Goal: Information Seeking & Learning: Learn about a topic

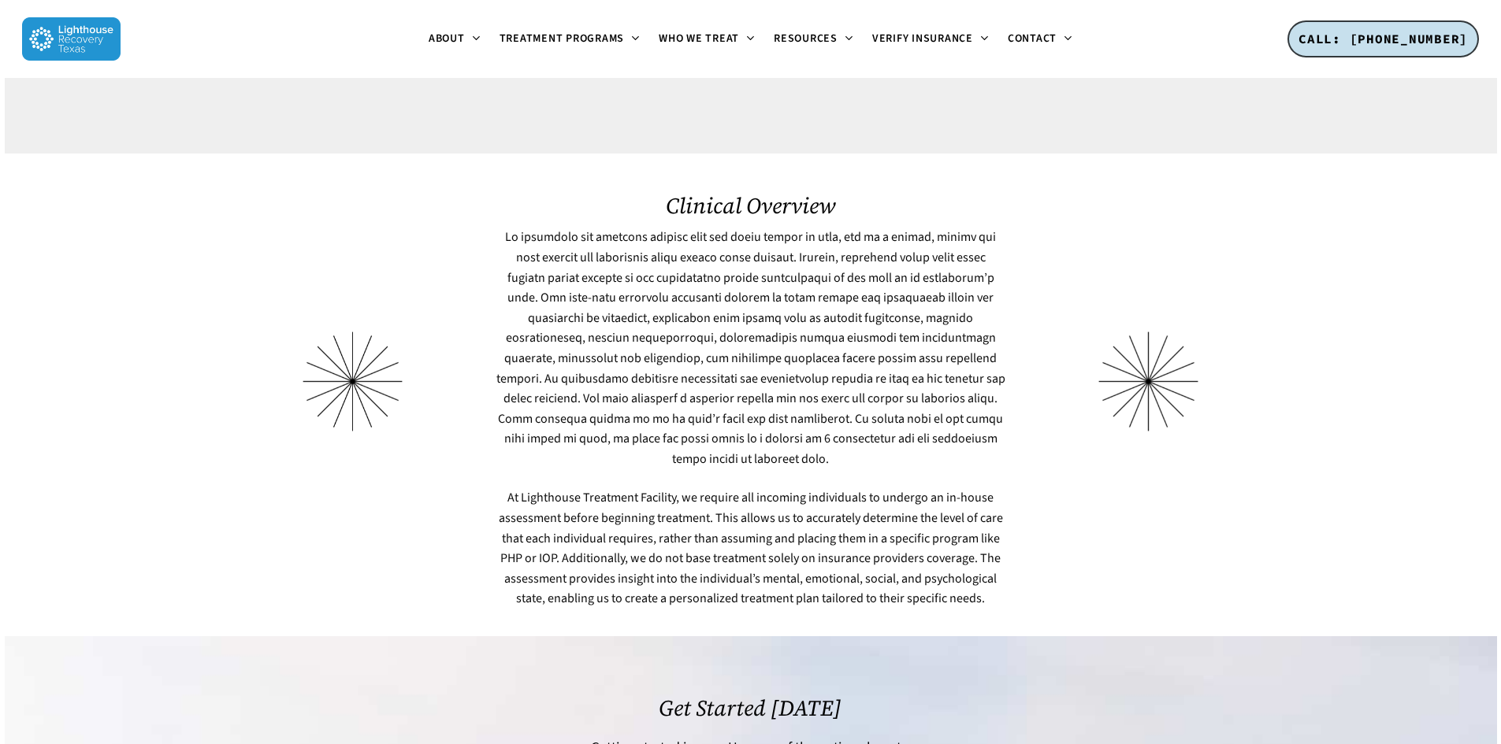
scroll to position [4511, 0]
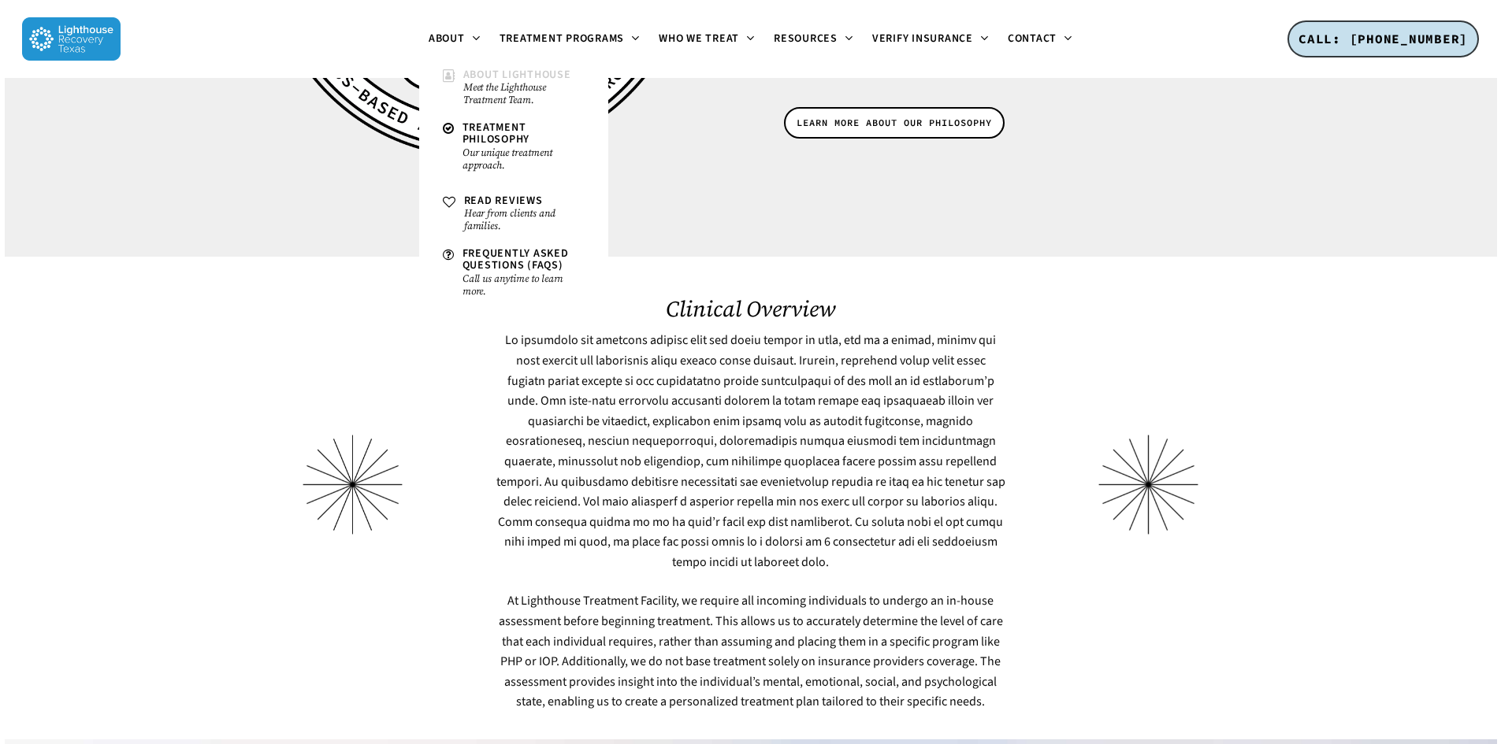
click at [461, 87] on link "About Lighthouse Meet the Lighthouse Treatment Team." at bounding box center [514, 87] width 158 height 53
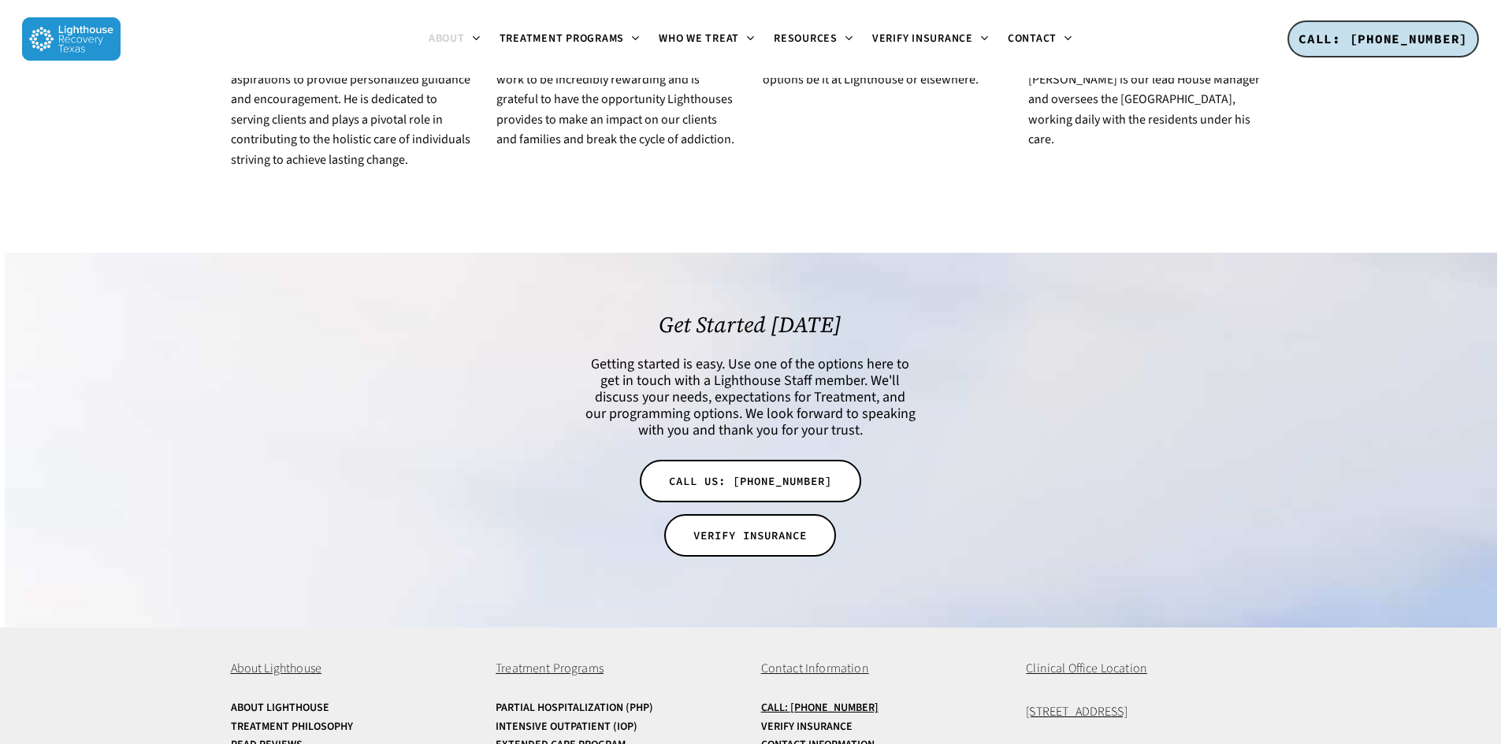
scroll to position [3127, 0]
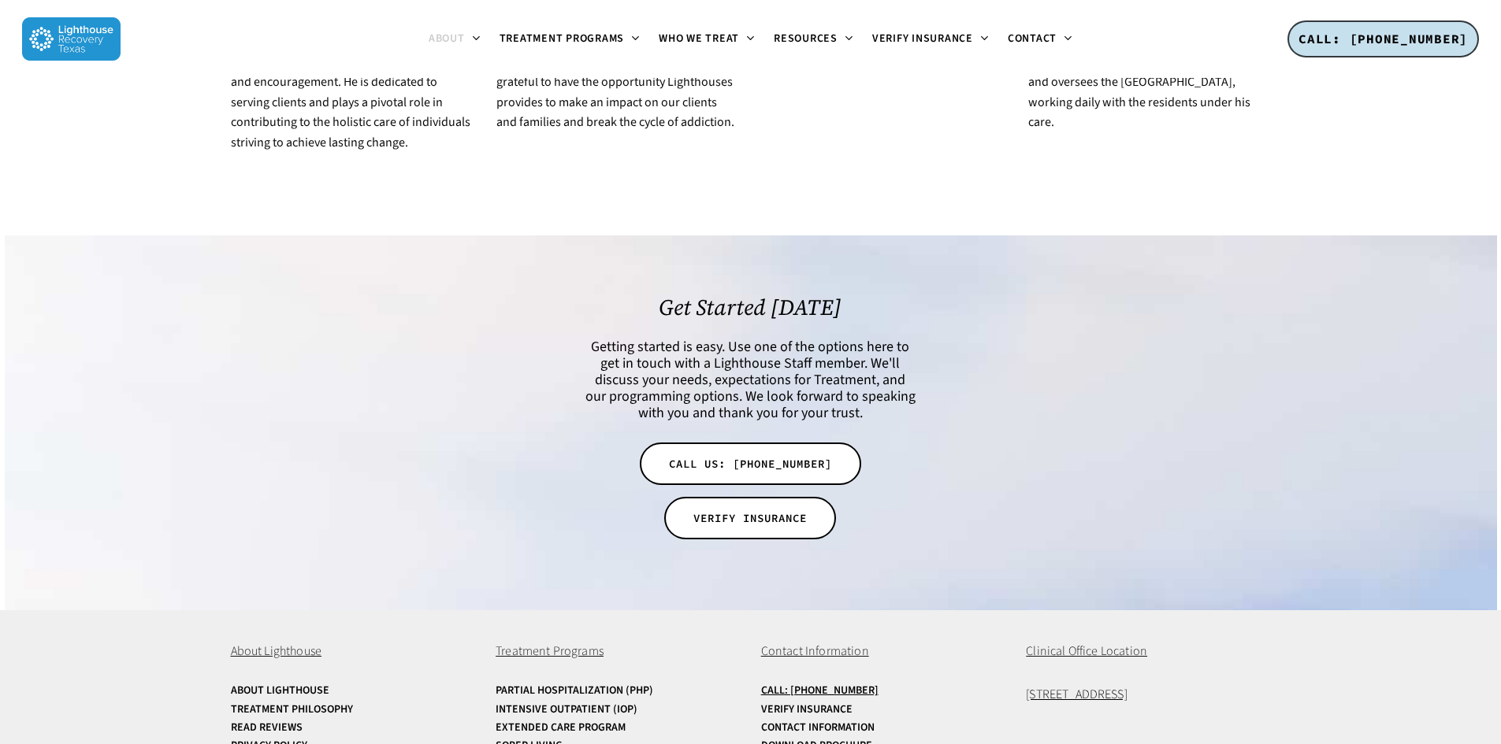
drag, startPoint x: 109, startPoint y: 152, endPoint x: 113, endPoint y: 142, distance: 11.0
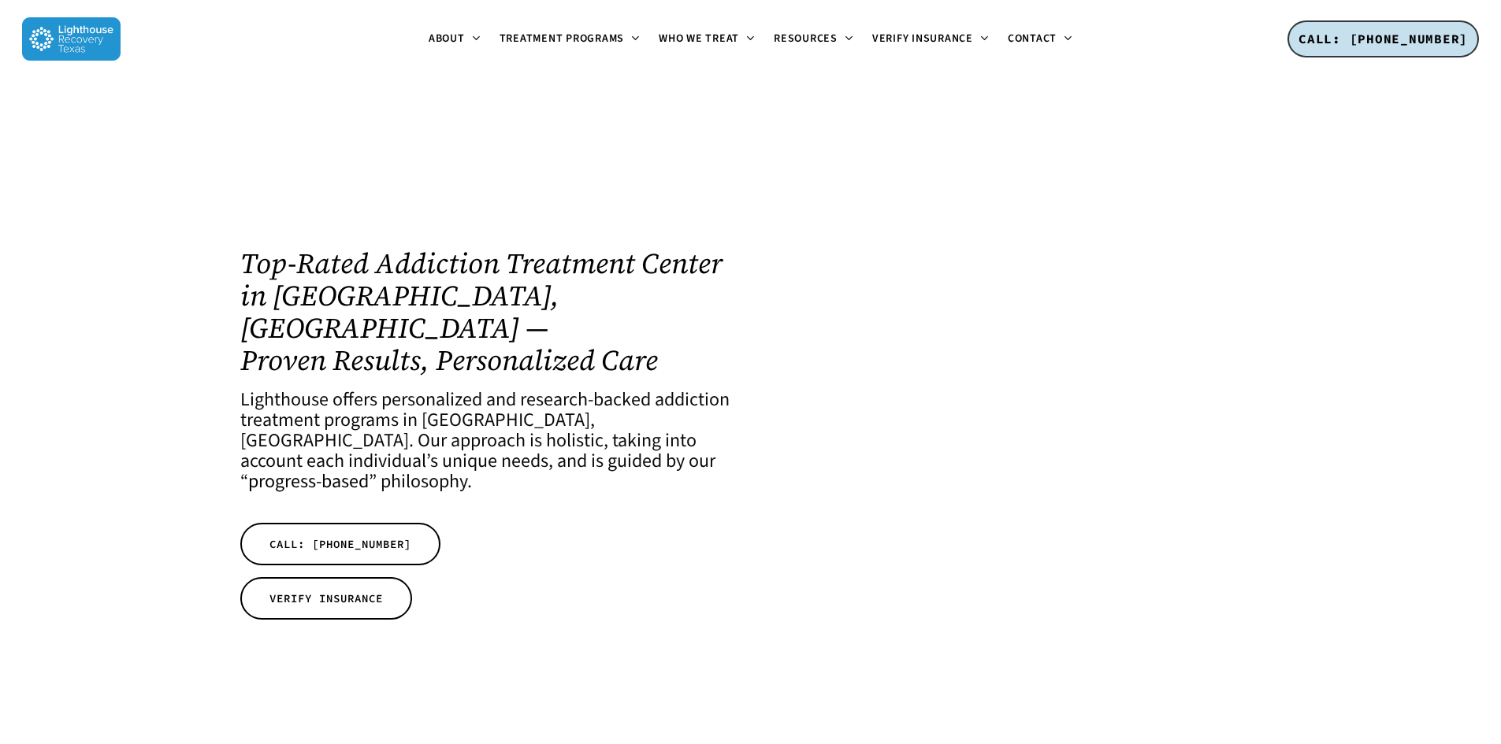
scroll to position [4520, 0]
